Goal: Transaction & Acquisition: Book appointment/travel/reservation

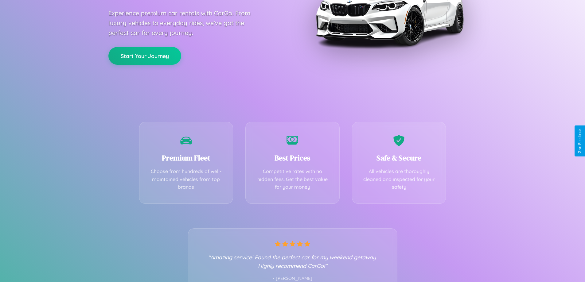
scroll to position [121, 0]
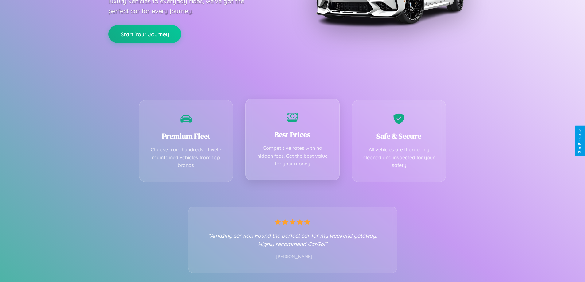
click at [292, 141] on div "Best Prices Competitive rates with no hidden fees. Get the best value for your …" at bounding box center [292, 140] width 94 height 82
click at [145, 33] on button "Start Your Journey" at bounding box center [144, 34] width 73 height 18
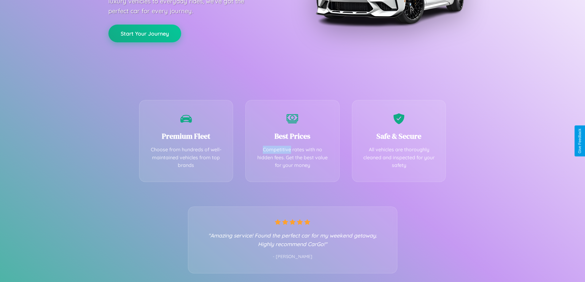
click at [145, 33] on button "Start Your Journey" at bounding box center [144, 34] width 73 height 18
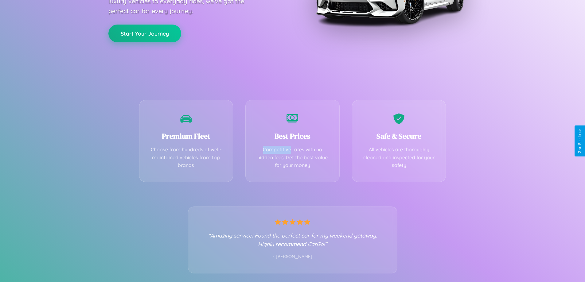
click at [145, 33] on button "Start Your Journey" at bounding box center [144, 34] width 73 height 18
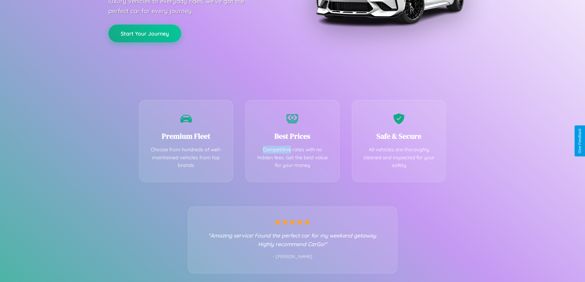
click at [145, 33] on button "Start Your Journey" at bounding box center [144, 34] width 73 height 18
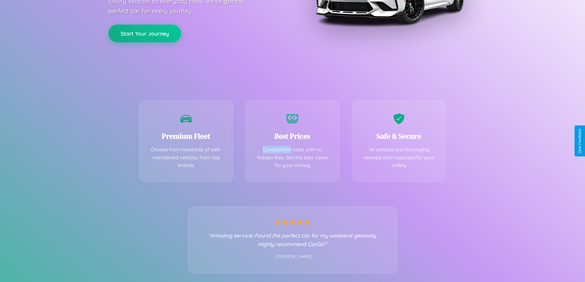
click at [145, 33] on button "Start Your Journey" at bounding box center [144, 34] width 73 height 18
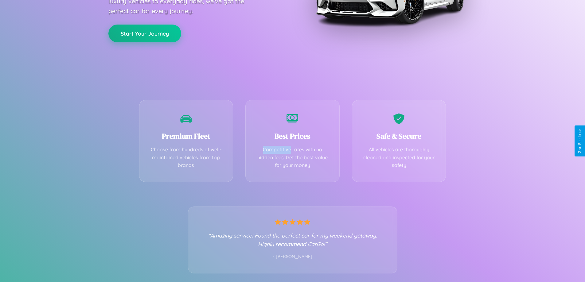
click at [145, 33] on button "Start Your Journey" at bounding box center [144, 34] width 73 height 18
